Goal: Task Accomplishment & Management: Use online tool/utility

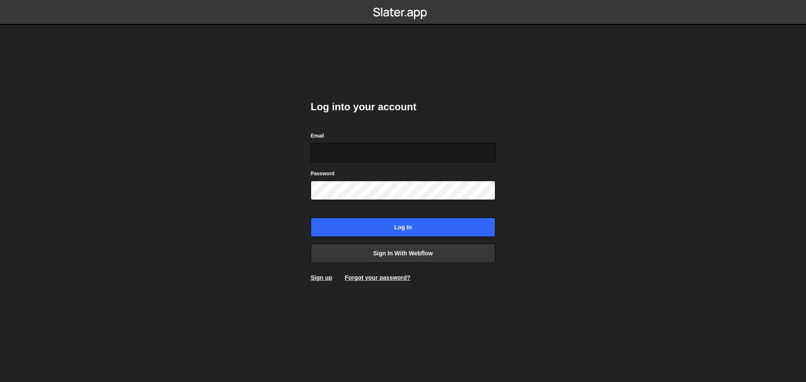
click at [370, 148] on input "Email" at bounding box center [403, 152] width 185 height 19
click at [381, 148] on input "Email" at bounding box center [403, 152] width 185 height 19
type input "alexandre@mekaa.co"
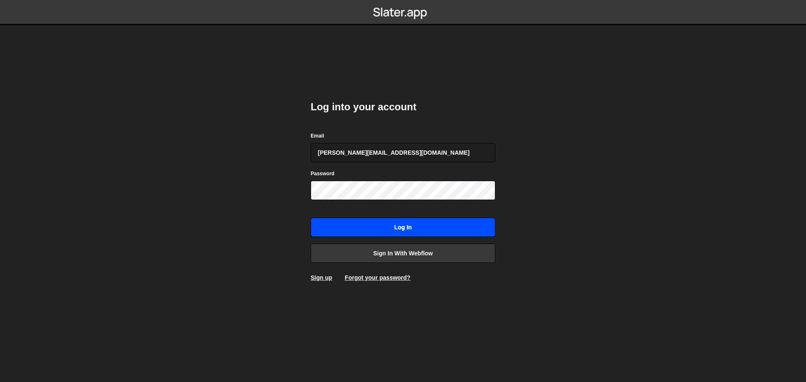
click at [413, 227] on input "Log in" at bounding box center [403, 227] width 185 height 19
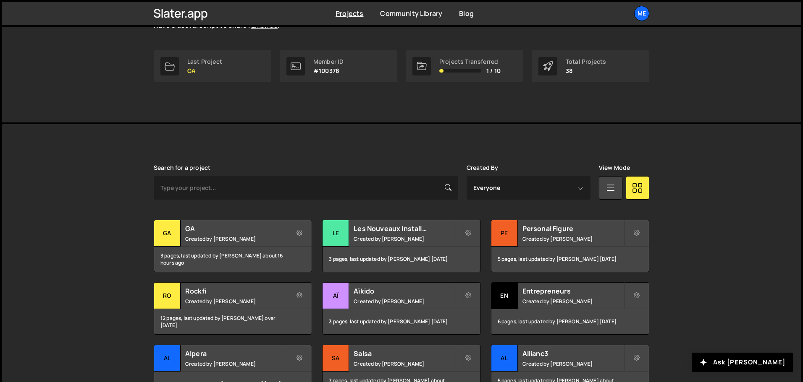
scroll to position [174, 0]
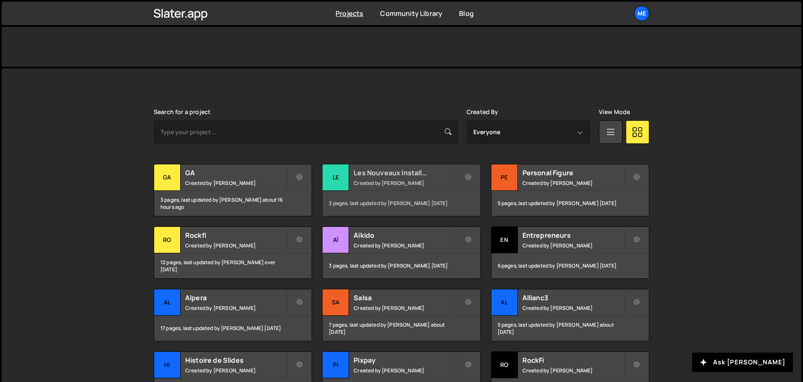
click at [419, 180] on small "Created by Alex Teillet" at bounding box center [403, 183] width 101 height 7
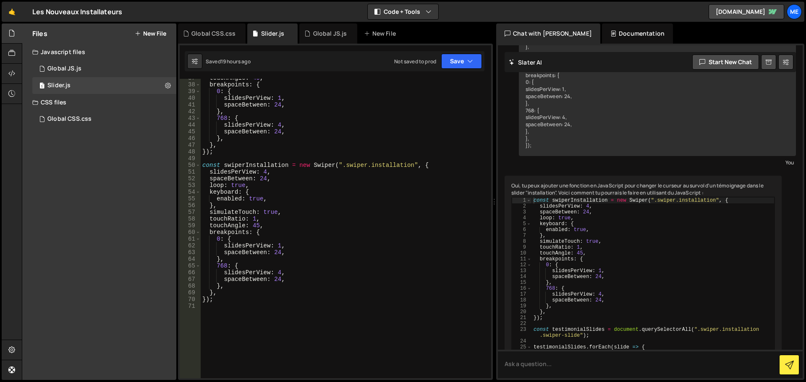
scroll to position [246, 0]
drag, startPoint x: 250, startPoint y: 186, endPoint x: 204, endPoint y: 186, distance: 46.2
click at [204, 186] on div "touchAngle : 45 , breakpoints : { 0 : { slidesPerView : 1 , spaceBetween : 24 ,…" at bounding box center [344, 231] width 287 height 313
click at [267, 172] on div "touchAngle : 45 , breakpoints : { 0 : { slidesPerView : 1 , spaceBetween : 24 ,…" at bounding box center [344, 231] width 287 height 313
drag, startPoint x: 252, startPoint y: 184, endPoint x: 208, endPoint y: 185, distance: 44.5
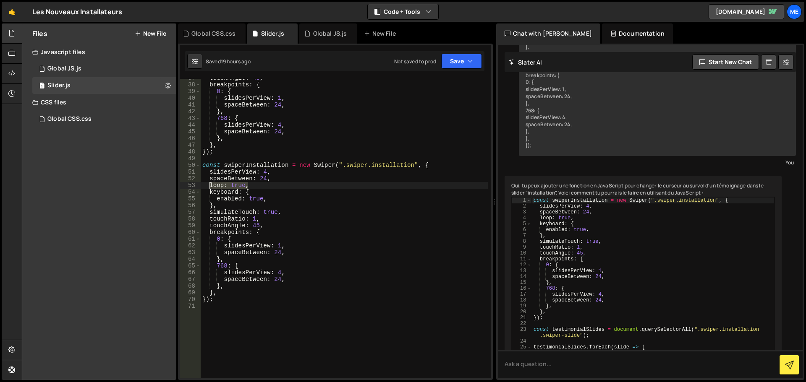
click at [208, 185] on div "touchAngle : 45 , breakpoints : { 0 : { slidesPerView : 1 , spaceBetween : 24 ,…" at bounding box center [344, 231] width 287 height 313
type textarea "loop: true,"
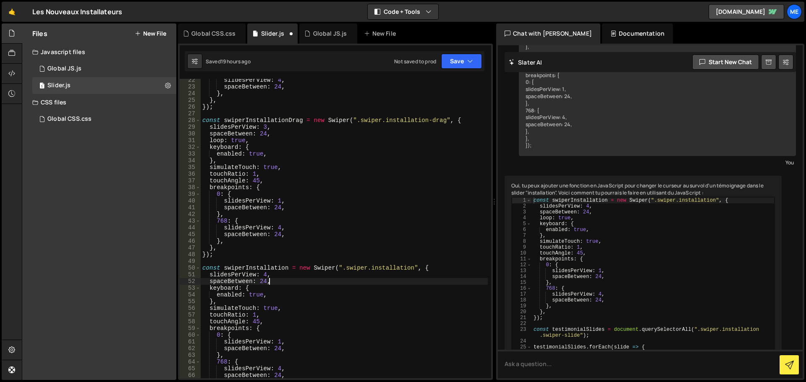
scroll to position [143, 0]
drag, startPoint x: 249, startPoint y: 141, endPoint x: 208, endPoint y: 139, distance: 41.2
click at [208, 139] on div "slidesPerView : 4 , spaceBetween : 24 , } , } , }) ; const swiperInstallationDr…" at bounding box center [344, 233] width 287 height 313
type textarea "loop: true,"
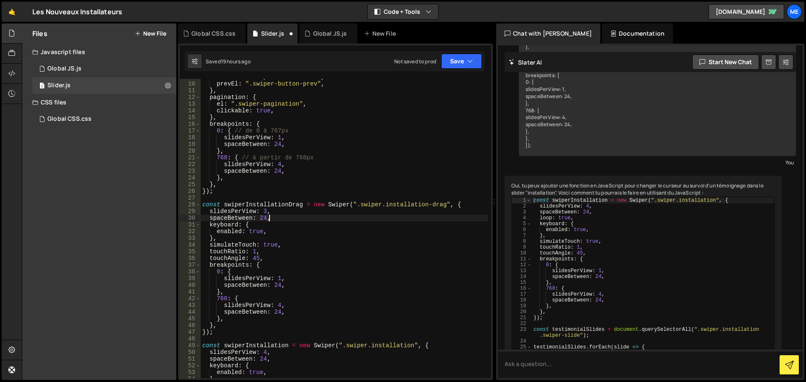
scroll to position [0, 0]
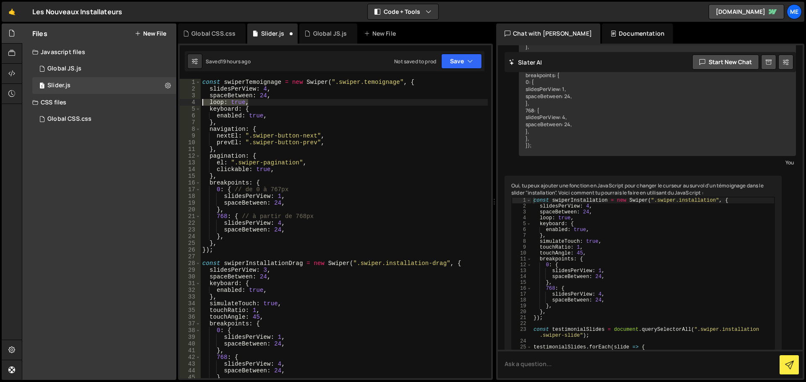
drag, startPoint x: 248, startPoint y: 102, endPoint x: 198, endPoint y: 100, distance: 50.0
click at [198, 100] on div "spaceBetween: 24, 1 2 3 4 5 6 7 8 9 10 11 12 13 14 15 16 17 18 19 20 21 22 23 2…" at bounding box center [336, 229] width 312 height 300
type textarea "loop: true,"
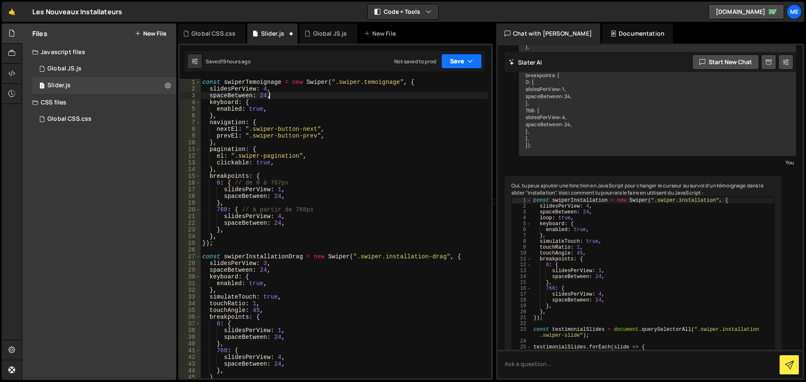
click at [459, 55] on button "Save" at bounding box center [461, 61] width 41 height 15
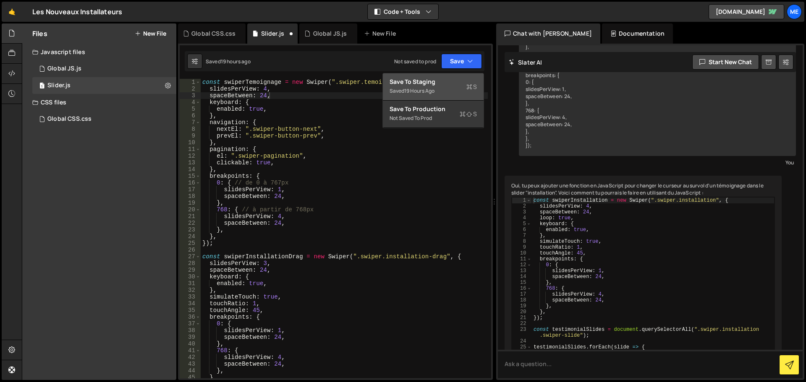
click at [443, 93] on div "Saved 19 hours ago" at bounding box center [433, 91] width 87 height 10
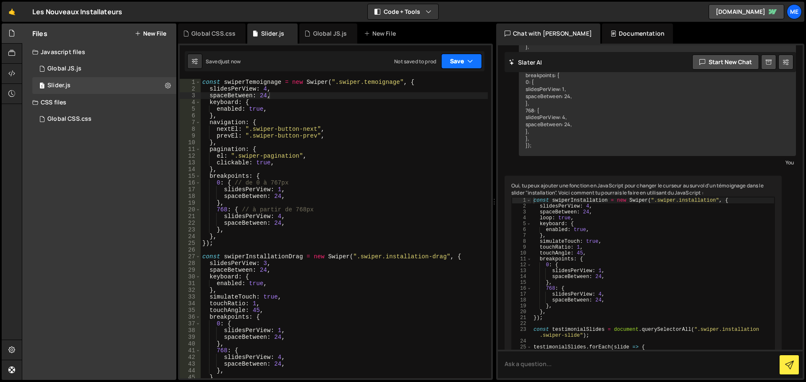
click at [465, 64] on button "Save" at bounding box center [461, 61] width 41 height 15
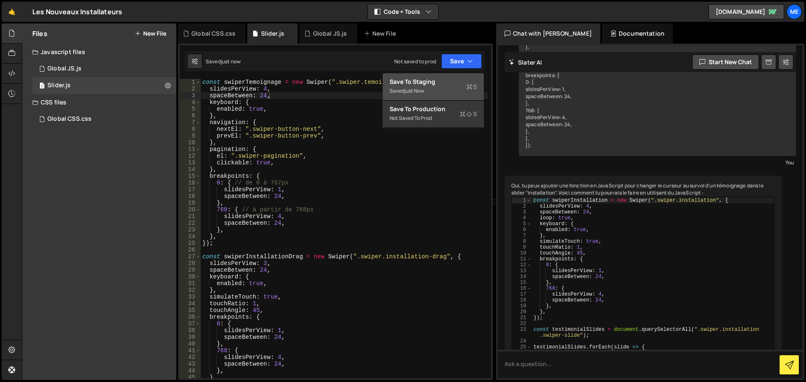
click at [442, 93] on div "Saved just now" at bounding box center [433, 91] width 87 height 10
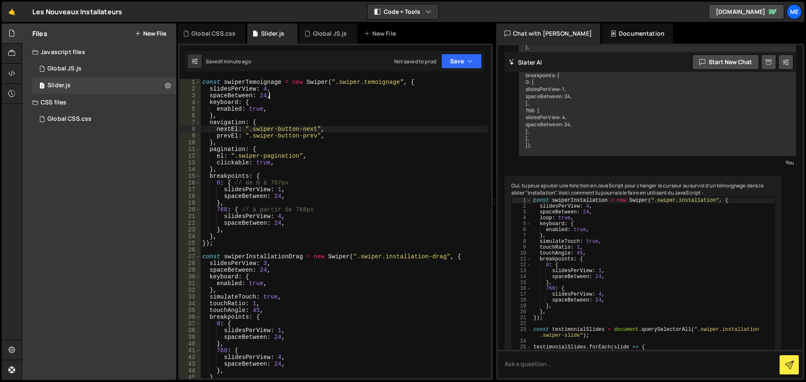
click at [333, 130] on div "const swiperTemoignage = new Swiper ( ".swiper.temoignage" , { slidesPerView : …" at bounding box center [344, 235] width 287 height 313
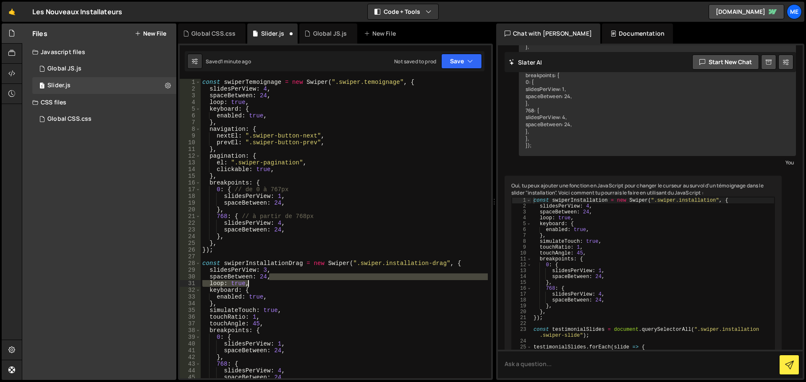
scroll to position [206, 0]
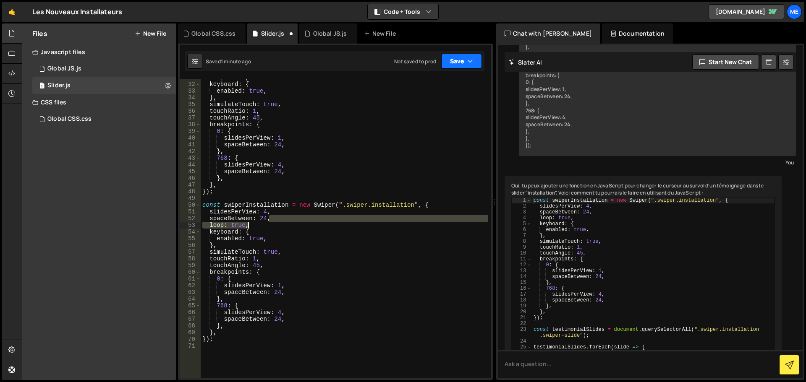
click at [458, 63] on button "Save" at bounding box center [461, 61] width 41 height 15
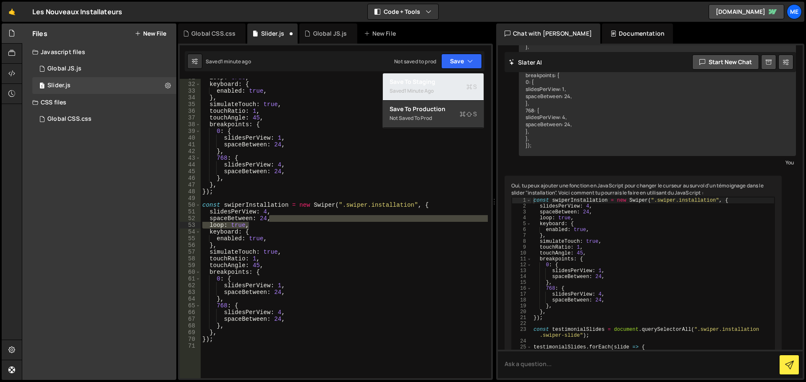
click at [453, 80] on div "Save to Staging S" at bounding box center [433, 82] width 87 height 8
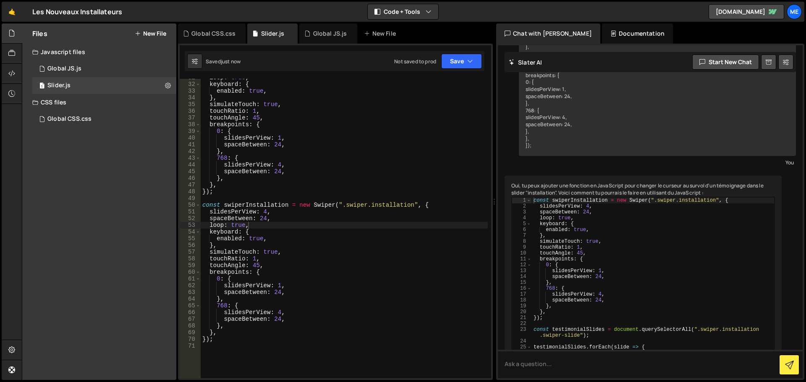
type textarea "slidesPerView: 4,"
click at [433, 163] on div "loop : true , keyboard : { enabled : true , } , simulateTouch : true , touchRat…" at bounding box center [344, 230] width 287 height 313
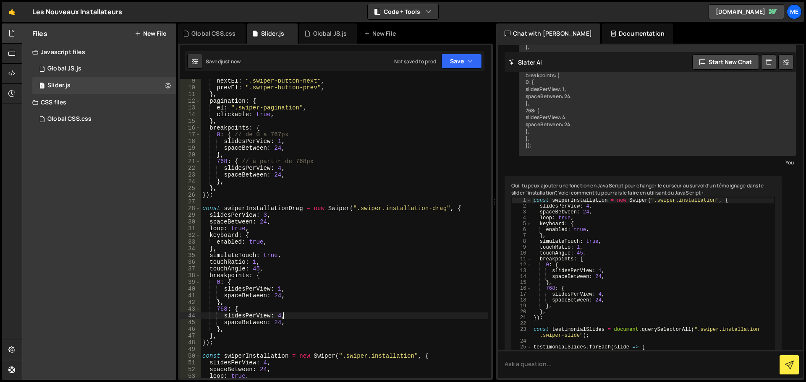
scroll to position [0, 0]
